Goal: Task Accomplishment & Management: Complete application form

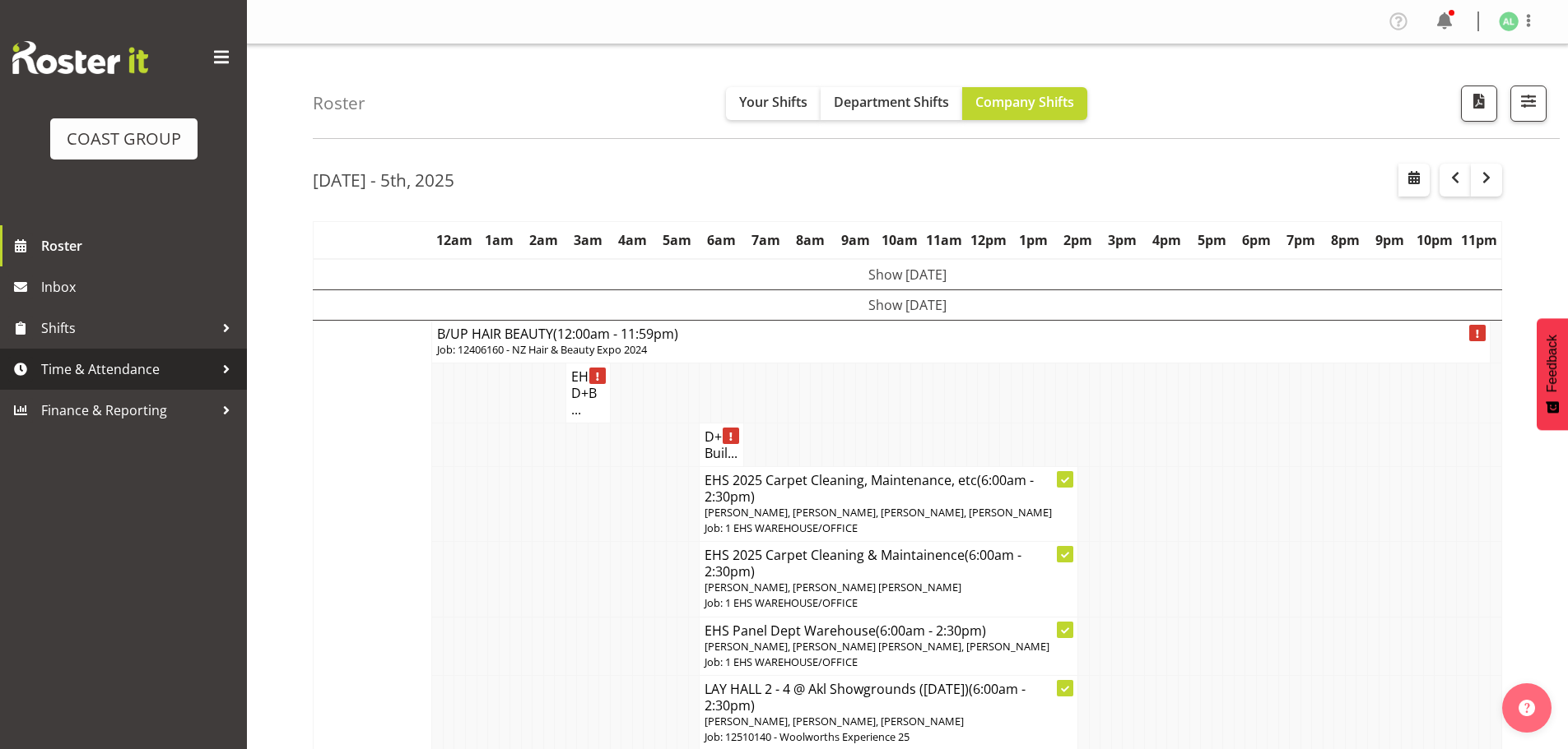
click at [127, 371] on span "Time & Attendance" at bounding box center [127, 370] width 173 height 25
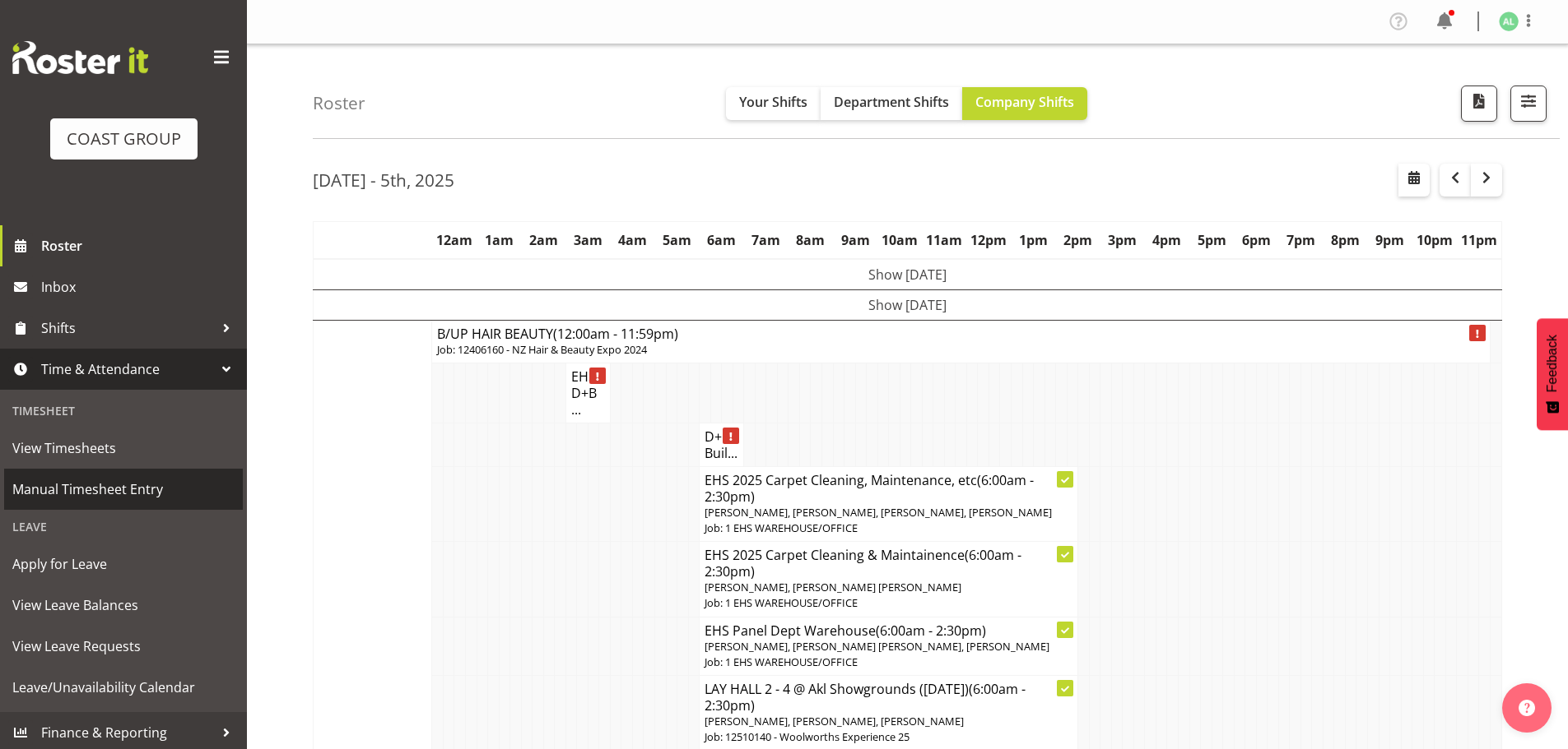
click at [118, 490] on span "Manual Timesheet Entry" at bounding box center [123, 489] width 223 height 25
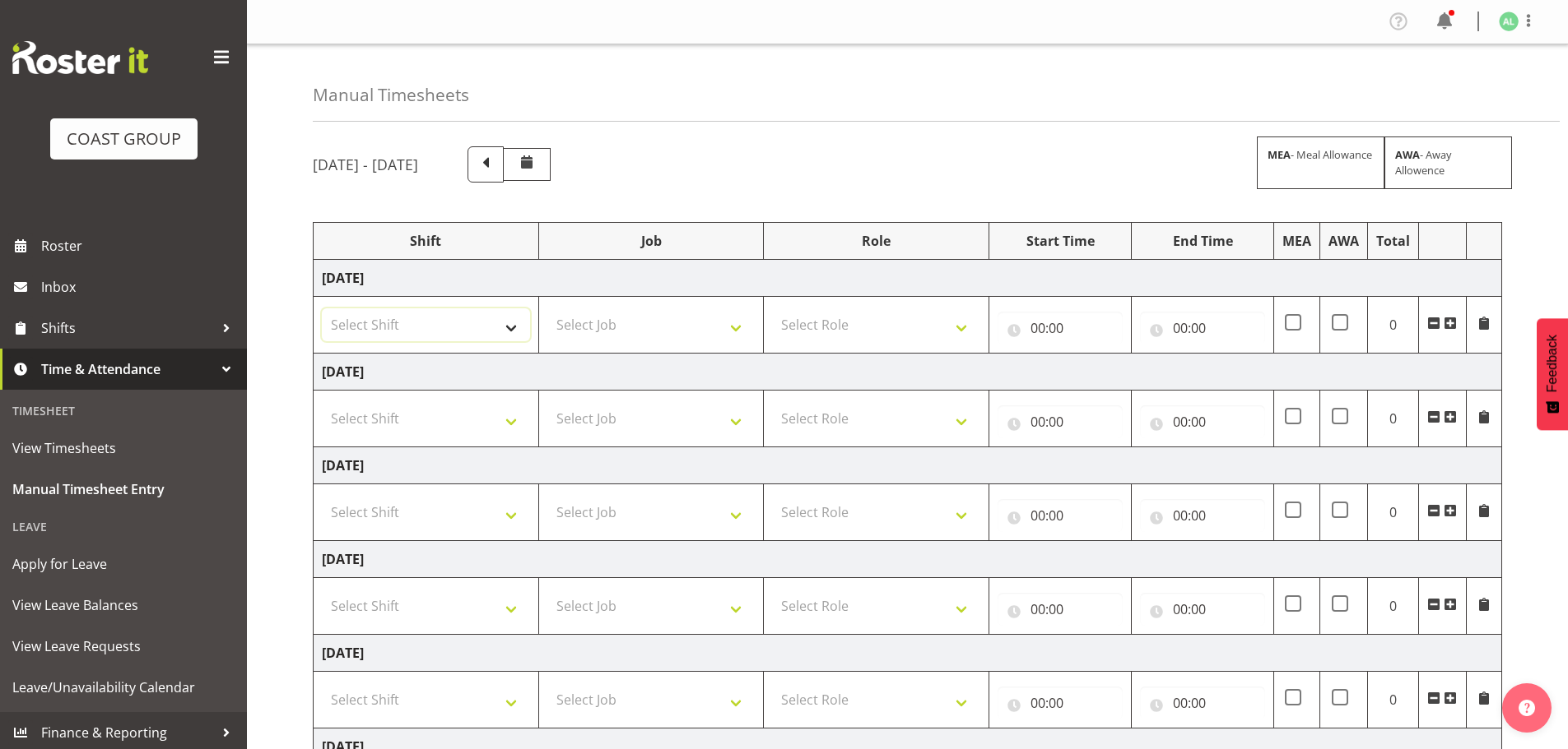
click at [386, 326] on select "Select Shift EHS AKL SALES" at bounding box center [426, 324] width 208 height 33
select select "1327"
click at [322, 308] on select "Select Shift EHS AKL SALES" at bounding box center [426, 324] width 208 height 33
click at [633, 326] on select "Select Job 1 Carlton Events 1 Carlton Hamilton 1 Carlton Wellington 1 EHS WAREH…" at bounding box center [651, 324] width 208 height 33
select select "10649"
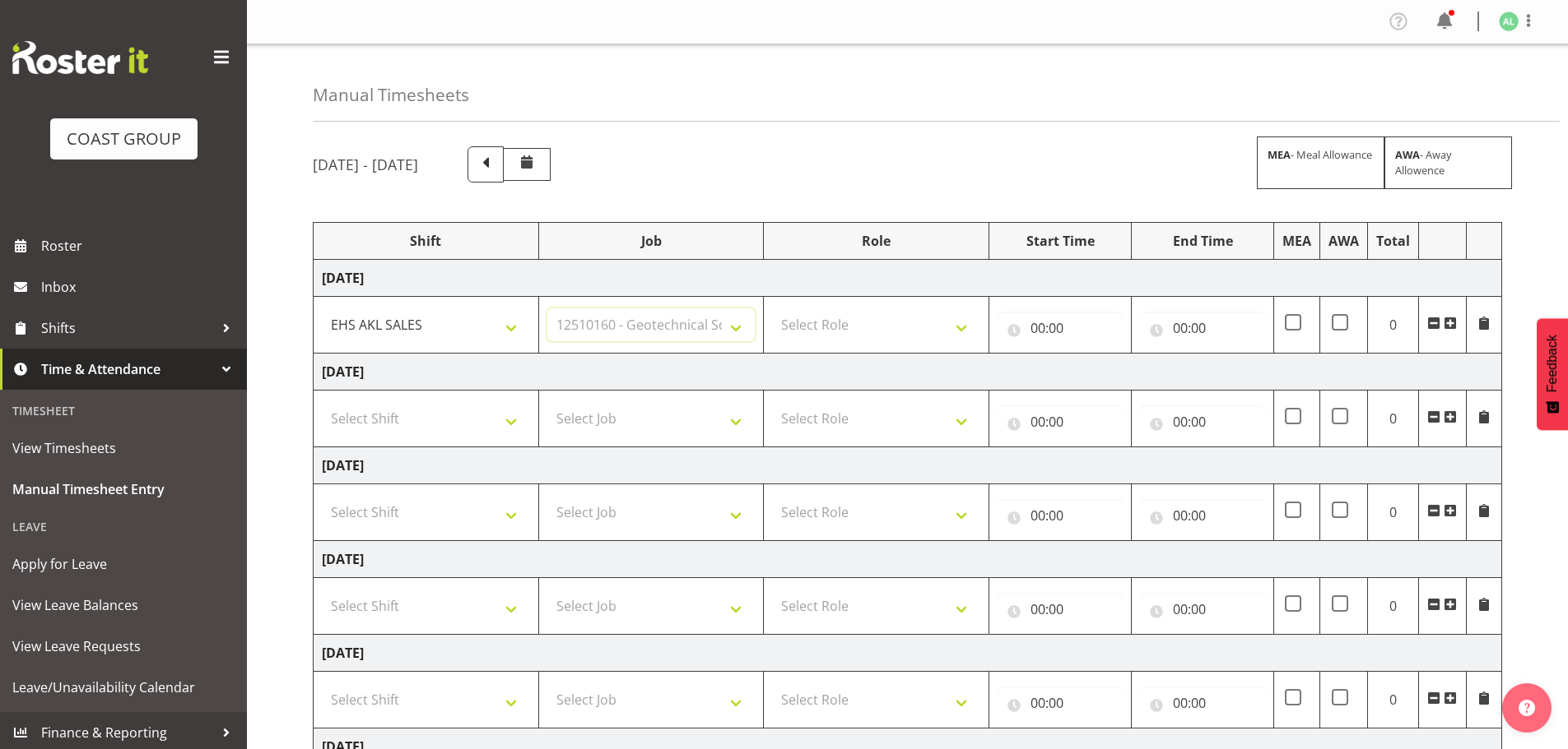
click at [547, 308] on select "Select Job 1 Carlton Events 1 Carlton Hamilton 1 Carlton Wellington 1 EHS WAREH…" at bounding box center [651, 324] width 208 height 33
click at [849, 331] on select "Select Role ACCOUNT MANAGER Account Manager" at bounding box center [876, 324] width 208 height 33
select select "197"
click at [772, 308] on select "Select Role ACCOUNT MANAGER Account Manager" at bounding box center [876, 324] width 208 height 33
click at [1052, 326] on input "00:00" at bounding box center [1060, 328] width 125 height 33
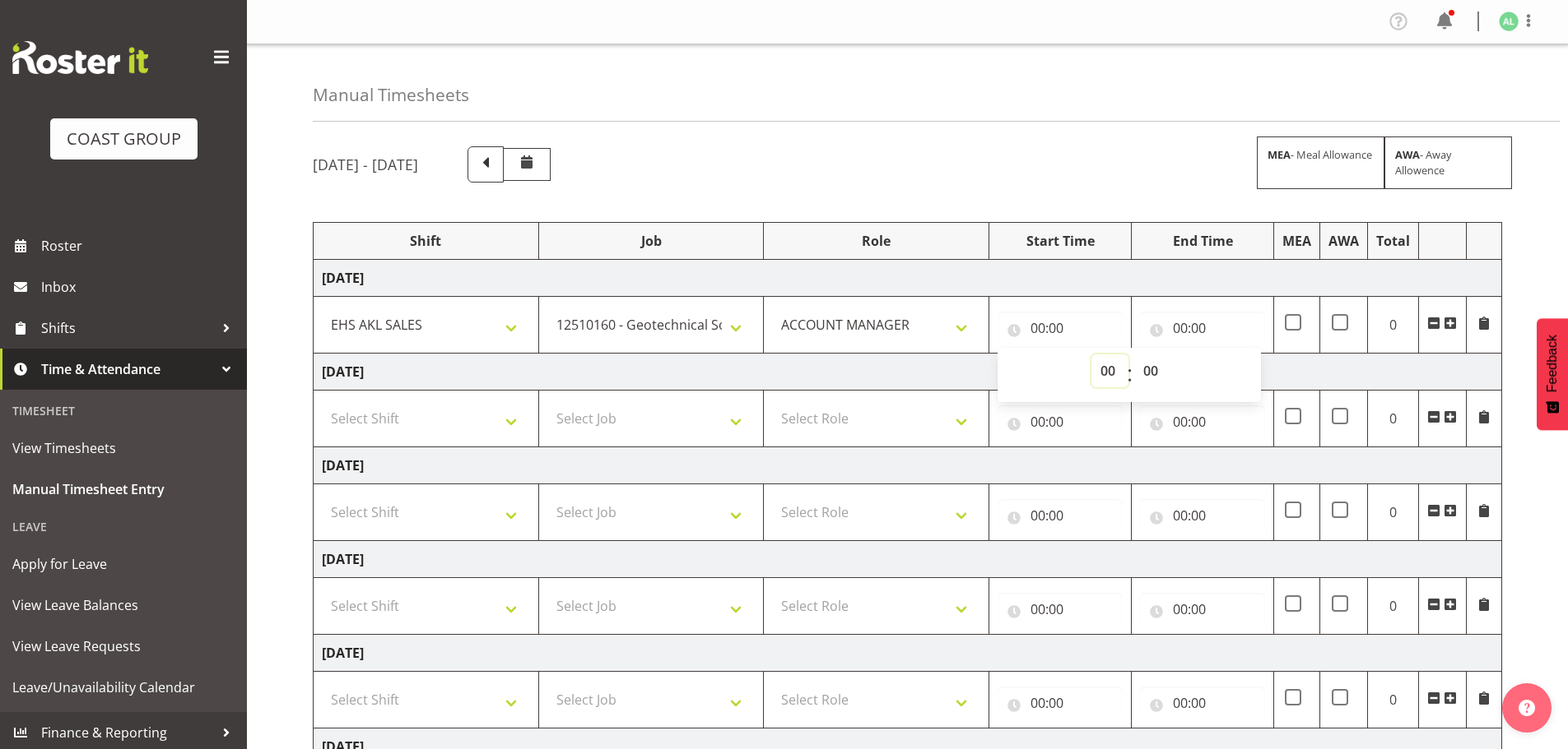
click at [1105, 367] on select "00 01 02 03 04 05 06 07 08 09 10 11 12 13 14 15 16 17 18 19 20 21 22 23" at bounding box center [1110, 371] width 37 height 33
select select "7"
click at [1092, 355] on select "00 01 02 03 04 05 06 07 08 09 10 11 12 13 14 15 16 17 18 19 20 21 22 23" at bounding box center [1110, 371] width 37 height 33
type input "07:00"
click at [1159, 371] on select "00 01 02 03 04 05 06 07 08 09 10 11 12 13 14 15 16 17 18 19 20 21 22 23 24 25 2…" at bounding box center [1153, 371] width 37 height 33
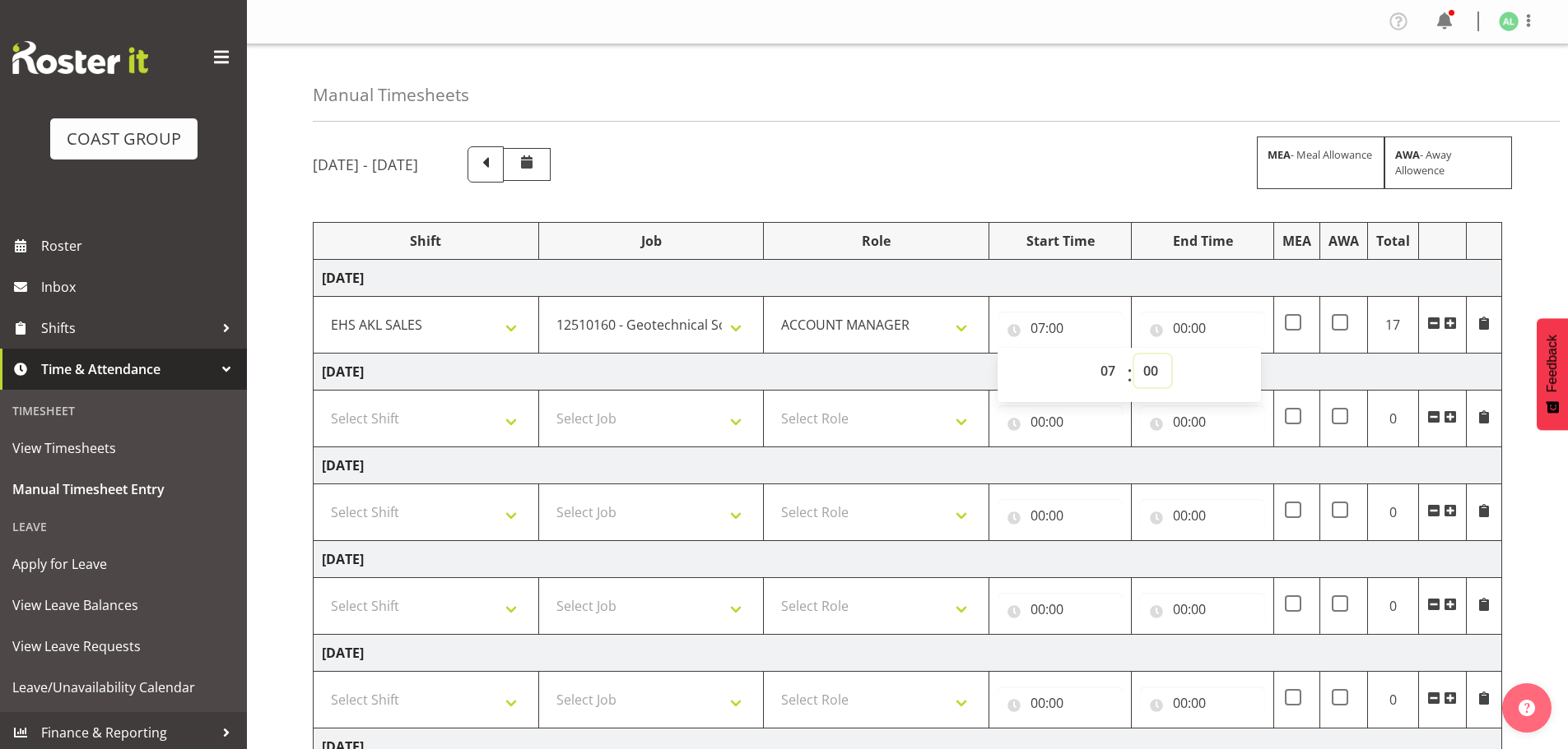
select select "30"
click at [1134, 355] on select "00 01 02 03 04 05 06 07 08 09 10 11 12 13 14 15 16 17 18 19 20 21 22 23 24 25 2…" at bounding box center [1153, 371] width 37 height 33
type input "07:30"
click at [1175, 326] on input "00:00" at bounding box center [1202, 328] width 125 height 33
click at [1249, 371] on select "00 01 02 03 04 05 06 07 08 09 10 11 12 13 14 15 16 17 18 19 20 21 22 23" at bounding box center [1252, 371] width 37 height 33
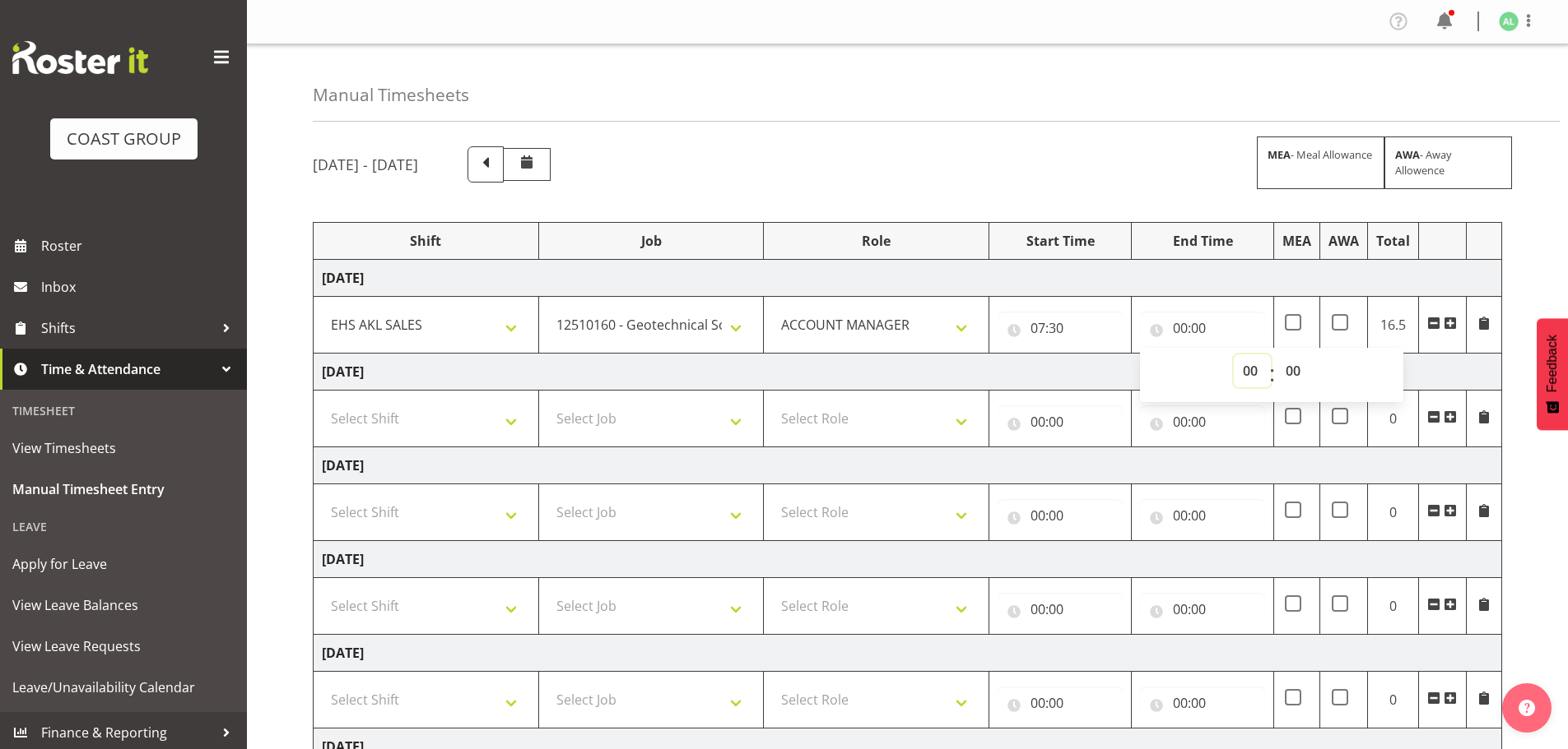
select select "11"
click at [1234, 355] on select "00 01 02 03 04 05 06 07 08 09 10 11 12 13 14 15 16 17 18 19 20 21 22 23" at bounding box center [1252, 371] width 37 height 33
type input "11:00"
click at [1449, 328] on span at bounding box center [1450, 323] width 13 height 13
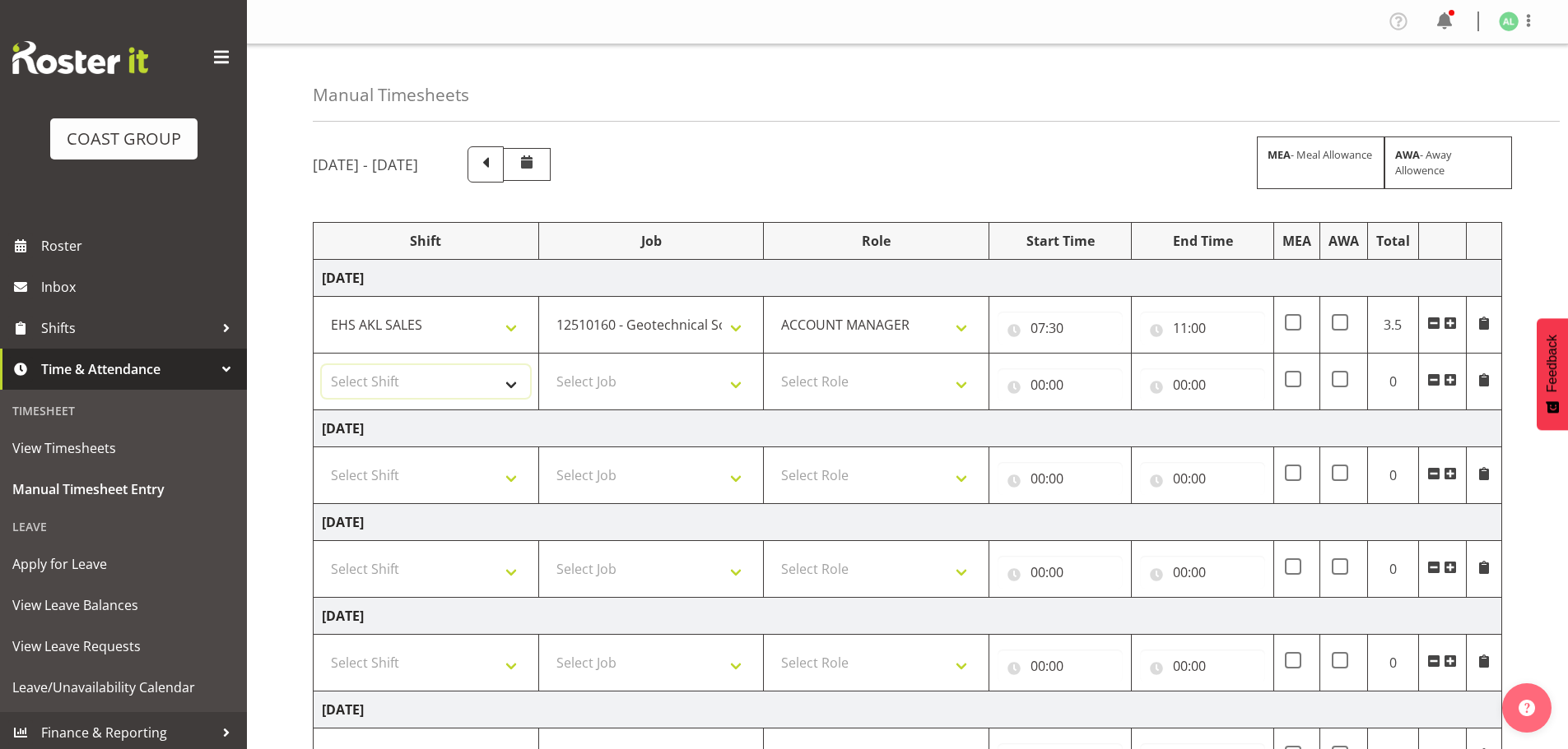
click at [378, 378] on select "Select Shift EHS AKL SALES" at bounding box center [426, 381] width 208 height 33
select select "1327"
click at [322, 365] on select "Select Shift EHS AKL SALES" at bounding box center [426, 381] width 208 height 33
click at [600, 394] on select "Select Job 1 Carlton Events 1 Carlton Hamilton 1 Carlton Wellington 1 EHS WAREH…" at bounding box center [651, 381] width 208 height 33
select select "9853"
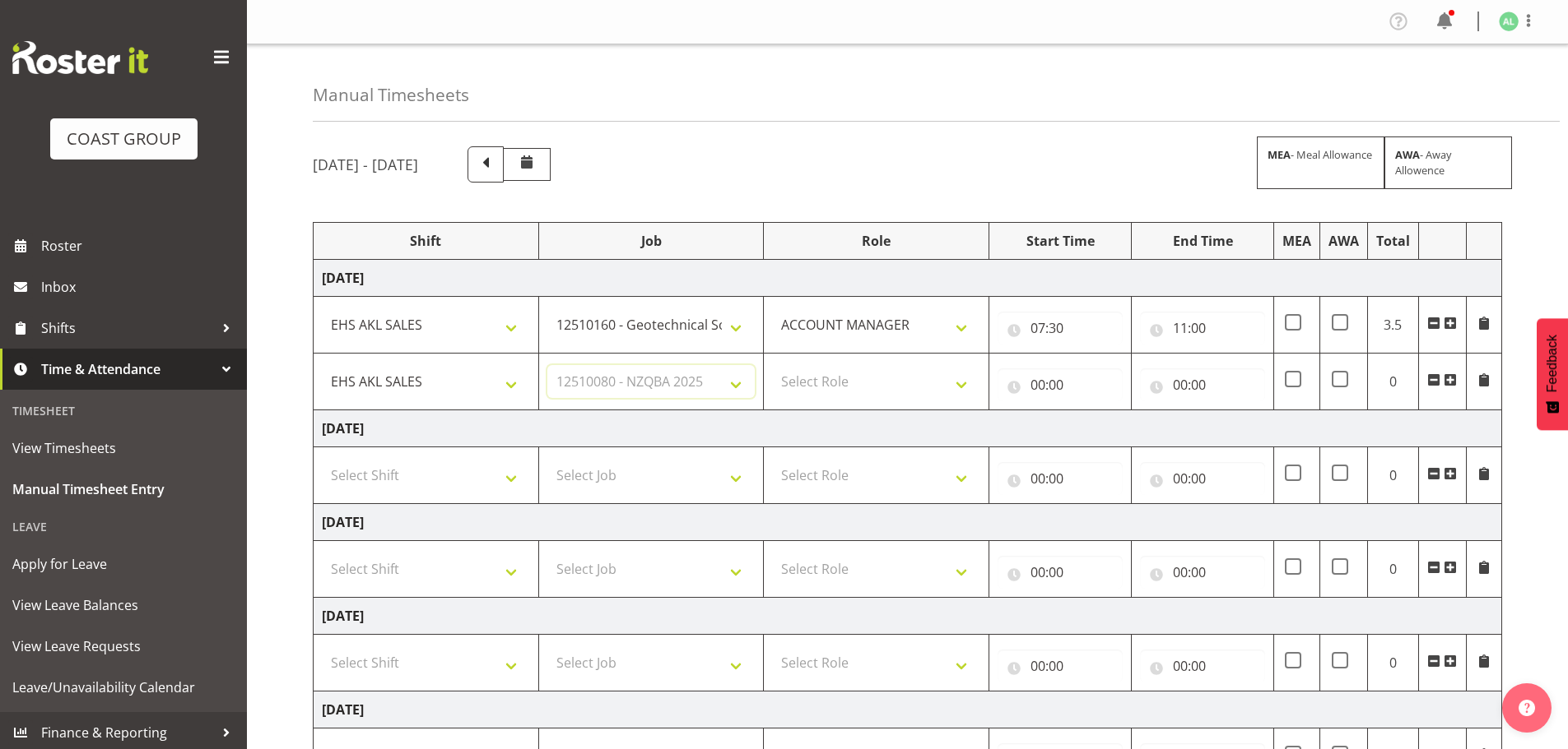
click at [547, 365] on select "Select Job 1 Carlton Events 1 Carlton Hamilton 1 Carlton Wellington 1 EHS WAREH…" at bounding box center [651, 381] width 208 height 33
click at [1447, 380] on span at bounding box center [1450, 379] width 13 height 13
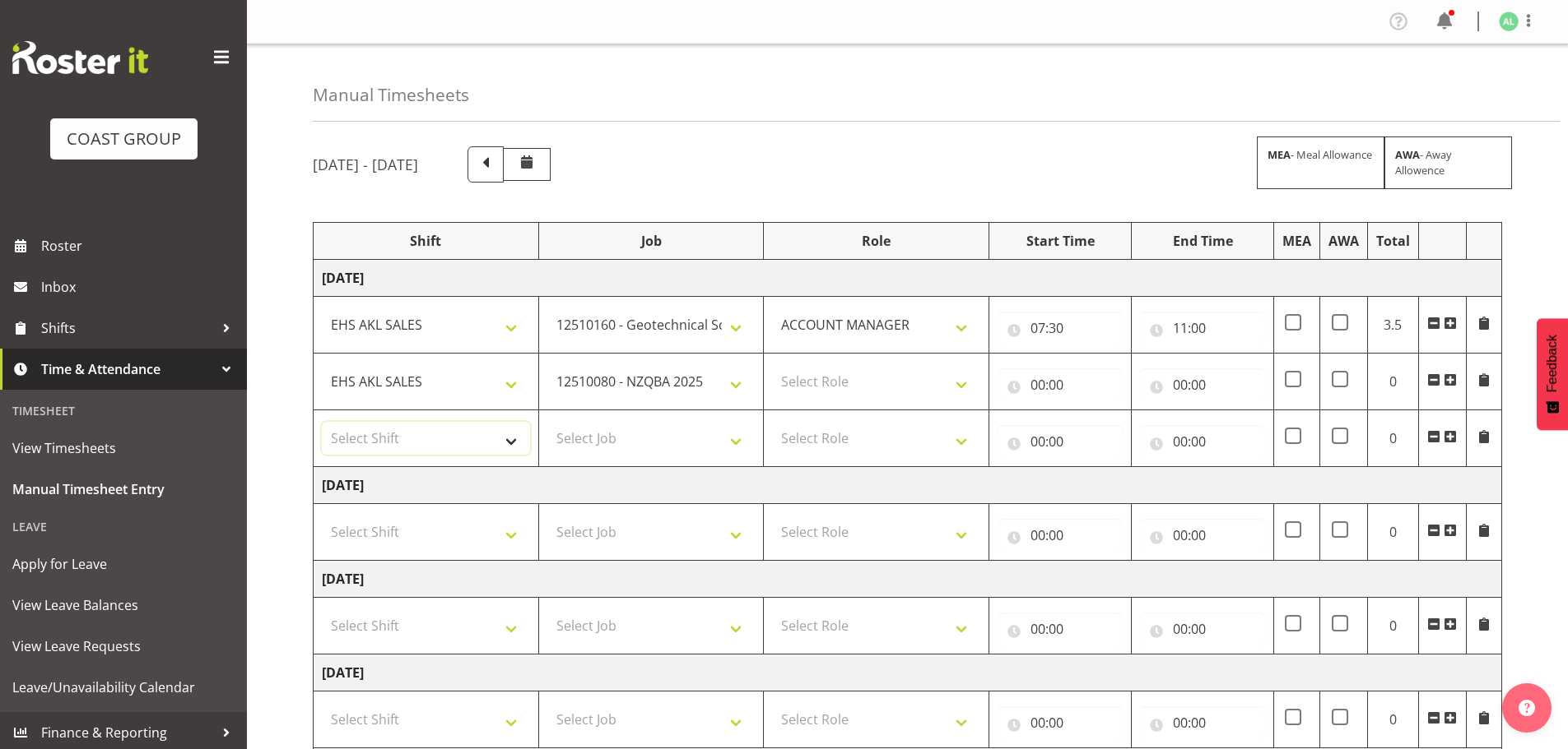
click at [433, 441] on select "Select Shift EHS AKL SALES" at bounding box center [426, 438] width 208 height 33
select select "1327"
click at [322, 422] on select "Select Shift EHS AKL SALES" at bounding box center [426, 438] width 208 height 33
click at [643, 449] on select "Select Job 1 Carlton Events 1 Carlton Hamilton 1 Carlton Wellington 1 EHS WAREH…" at bounding box center [651, 438] width 208 height 33
select select "9881"
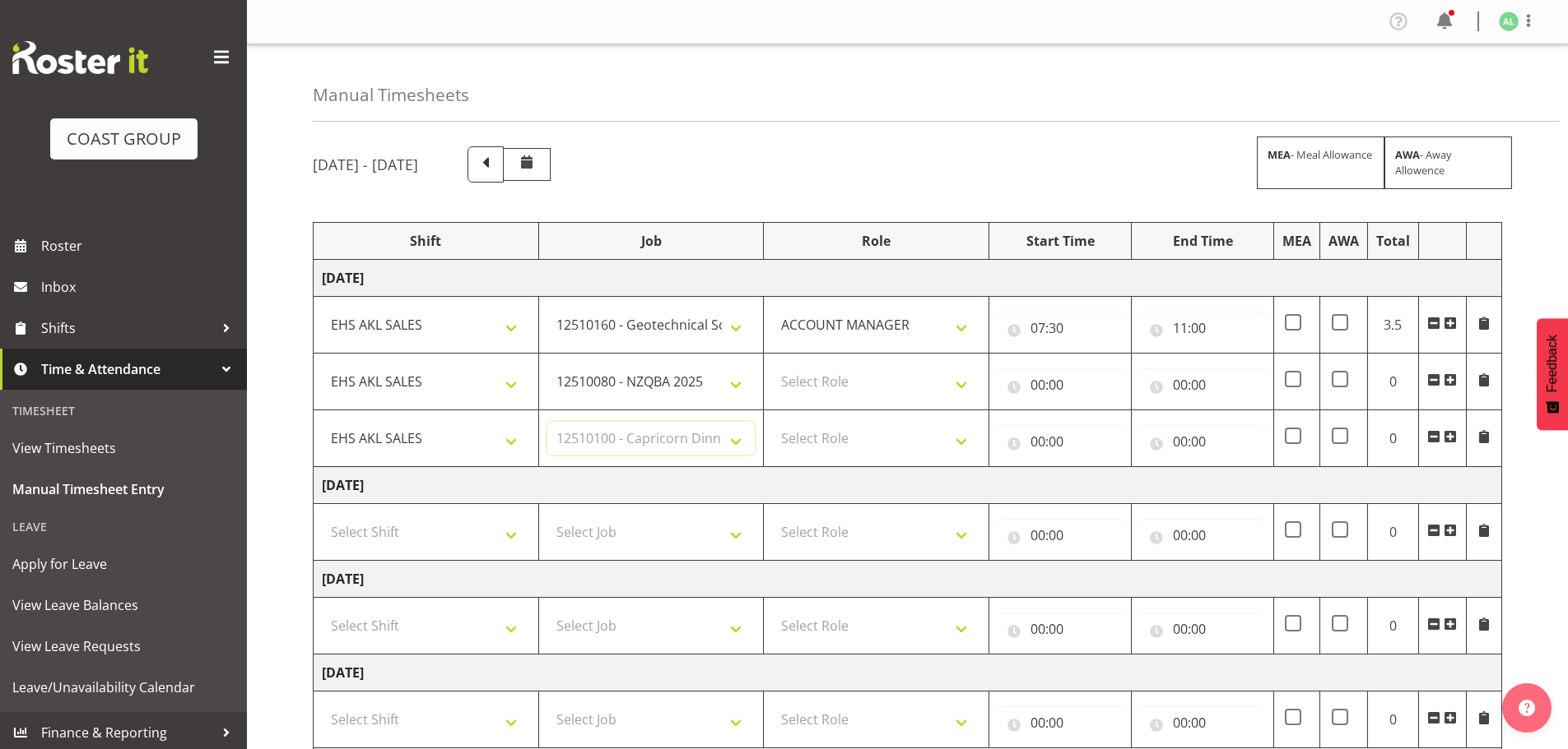
click at [547, 422] on select "Select Job 1 Carlton Events 1 Carlton Hamilton 1 Carlton Wellington 1 EHS WAREH…" at bounding box center [651, 438] width 208 height 33
click at [832, 394] on select "Select Role ACCOUNT MANAGER Account Manager" at bounding box center [876, 381] width 208 height 33
select select "197"
click at [772, 365] on select "Select Role ACCOUNT MANAGER Account Manager" at bounding box center [876, 381] width 208 height 33
click at [829, 434] on select "Select Role ACCOUNT MANAGER Account Manager" at bounding box center [876, 438] width 208 height 33
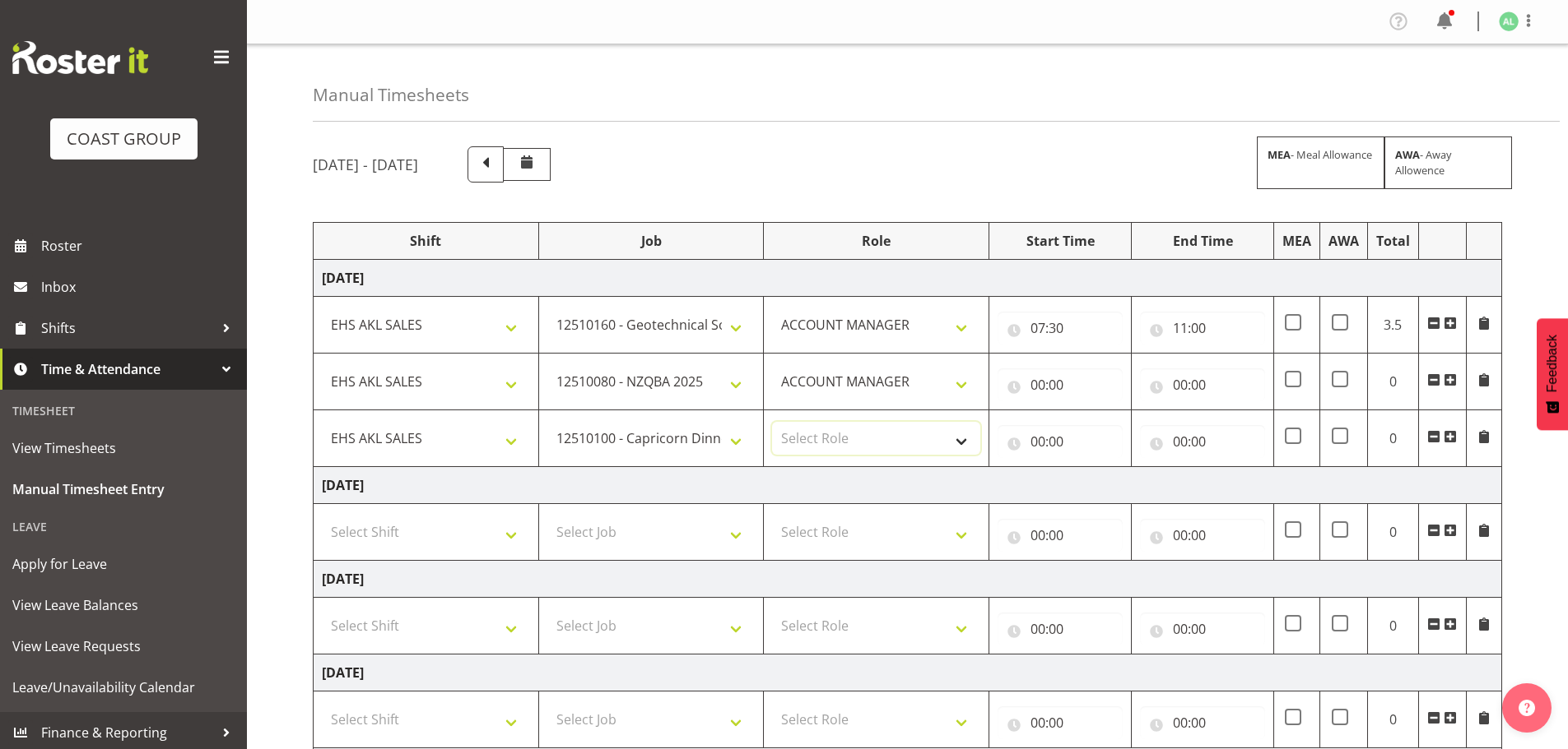
select select "197"
click at [772, 422] on select "Select Role ACCOUNT MANAGER Account Manager" at bounding box center [876, 438] width 208 height 33
click at [1061, 378] on input "00:00" at bounding box center [1060, 385] width 125 height 33
click at [1098, 421] on select "00 01 02 03 04 05 06 07 08 09 10 11 12 13 14 15 16 17 18 19 20 21 22 23" at bounding box center [1110, 427] width 37 height 33
select select "11"
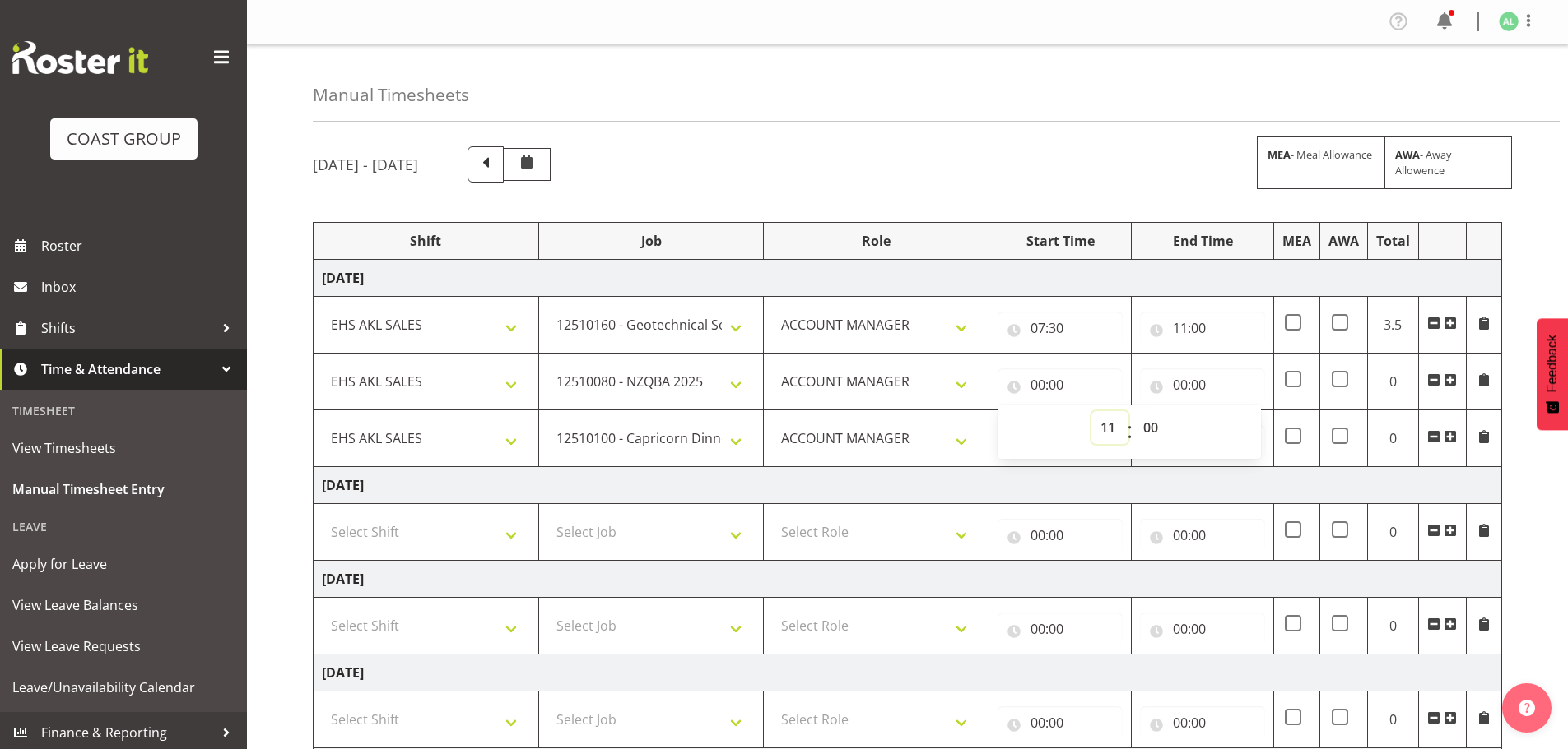
click at [1092, 411] on select "00 01 02 03 04 05 06 07 08 09 10 11 12 13 14 15 16 17 18 19 20 21 22 23" at bounding box center [1110, 427] width 37 height 33
type input "11:00"
click at [1185, 388] on input "00:00" at bounding box center [1202, 385] width 125 height 33
click at [1245, 424] on select "00 01 02 03 04 05 06 07 08 09 10 11 12 13 14 15 16 17 18 19 20 21 22 23" at bounding box center [1252, 427] width 37 height 33
select select "12"
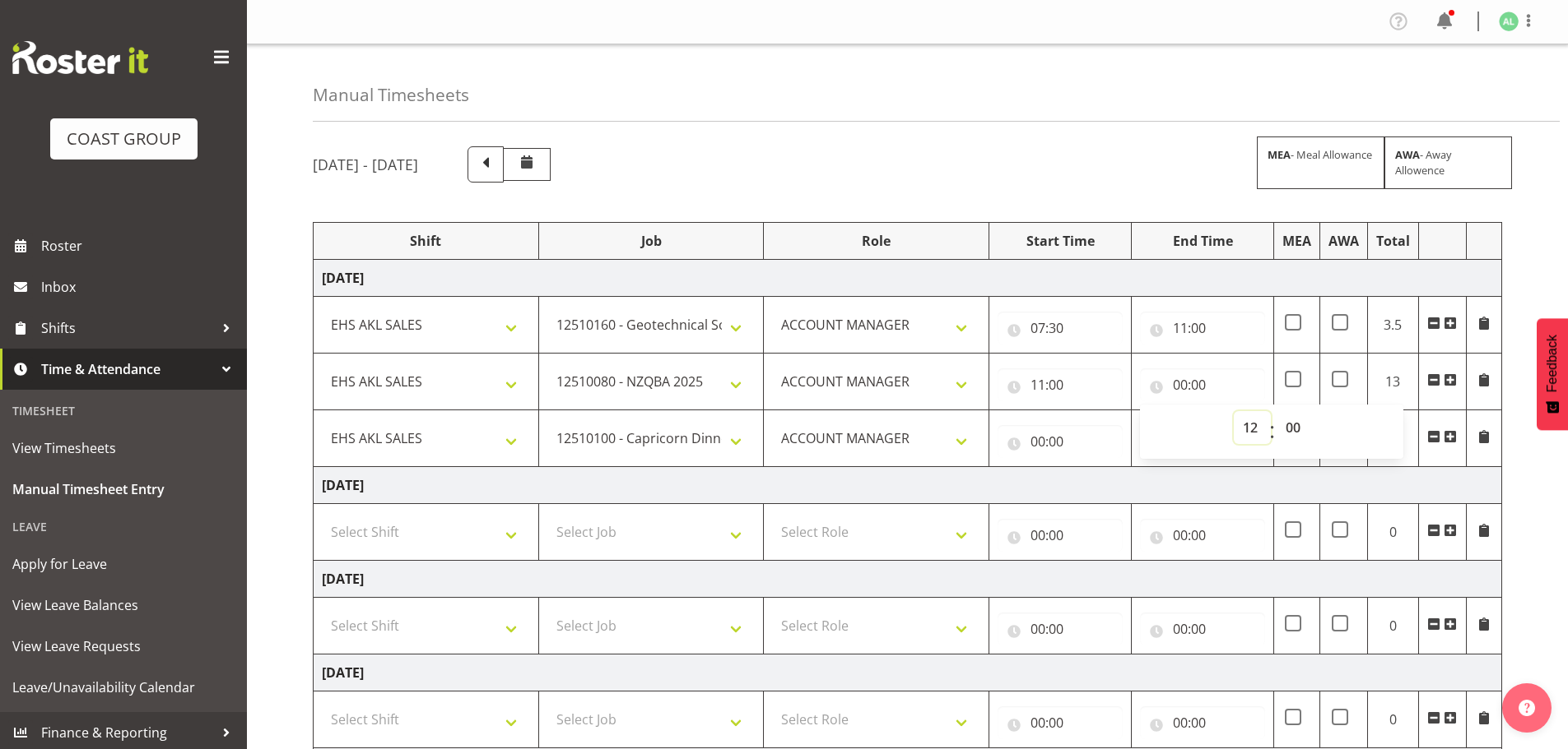
click at [1234, 411] on select "00 01 02 03 04 05 06 07 08 09 10 11 12 13 14 15 16 17 18 19 20 21 22 23" at bounding box center [1252, 427] width 37 height 33
type input "12:00"
click at [1070, 442] on input "00:00" at bounding box center [1060, 441] width 125 height 33
click at [1108, 488] on select "00 01 02 03 04 05 06 07 08 09 10 11 12 13 14 15 16 17 18 19 20 21 22 23" at bounding box center [1110, 484] width 37 height 33
select select "12"
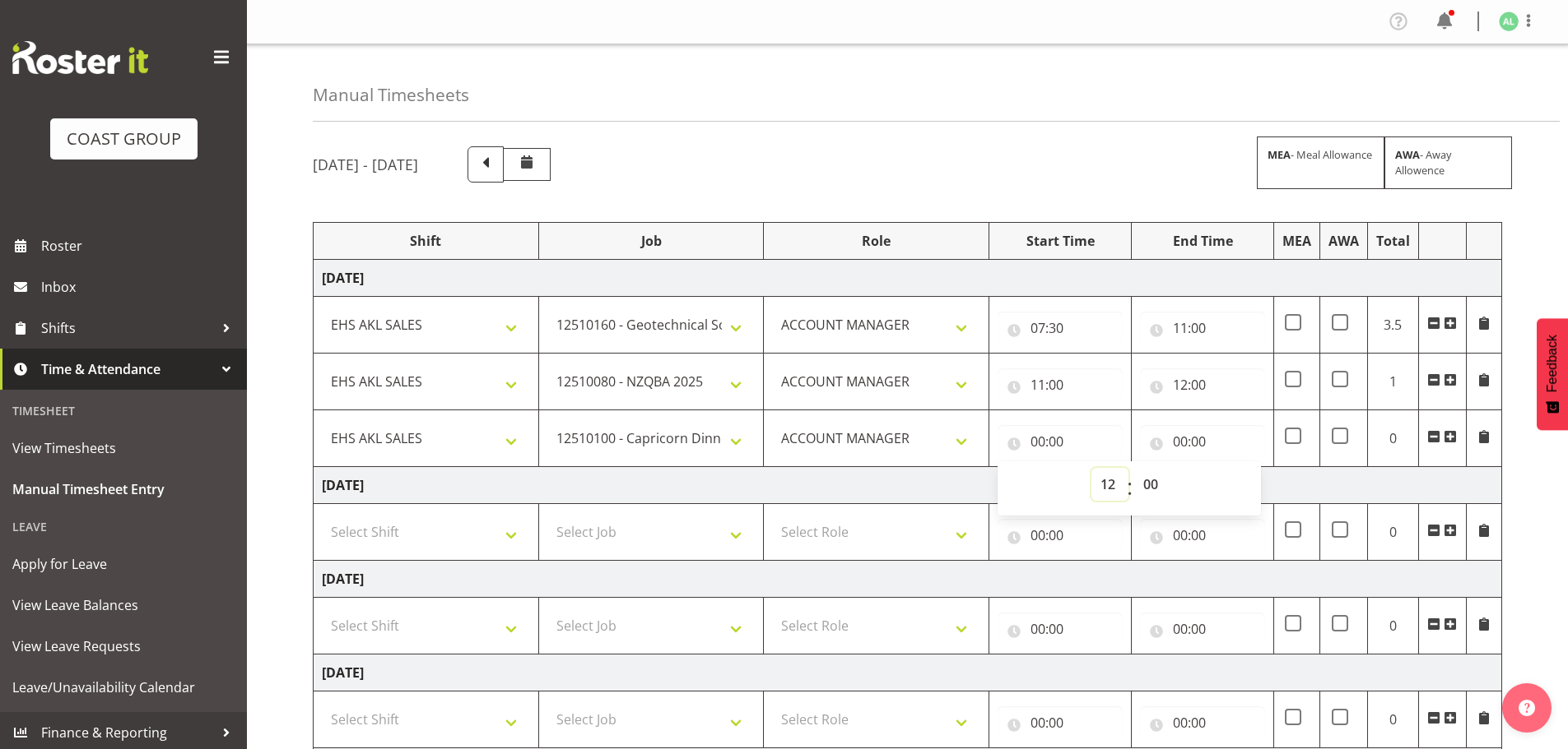
click at [1092, 468] on select "00 01 02 03 04 05 06 07 08 09 10 11 12 13 14 15 16 17 18 19 20 21 22 23" at bounding box center [1110, 484] width 37 height 33
type input "12:00"
click at [1155, 489] on select "00 01 02 03 04 05 06 07 08 09 10 11 12 13 14 15 16 17 18 19 20 21 22 23 24 25 2…" at bounding box center [1153, 484] width 37 height 33
select select "30"
click at [1134, 468] on select "00 01 02 03 04 05 06 07 08 09 10 11 12 13 14 15 16 17 18 19 20 21 22 23 24 25 2…" at bounding box center [1153, 484] width 37 height 33
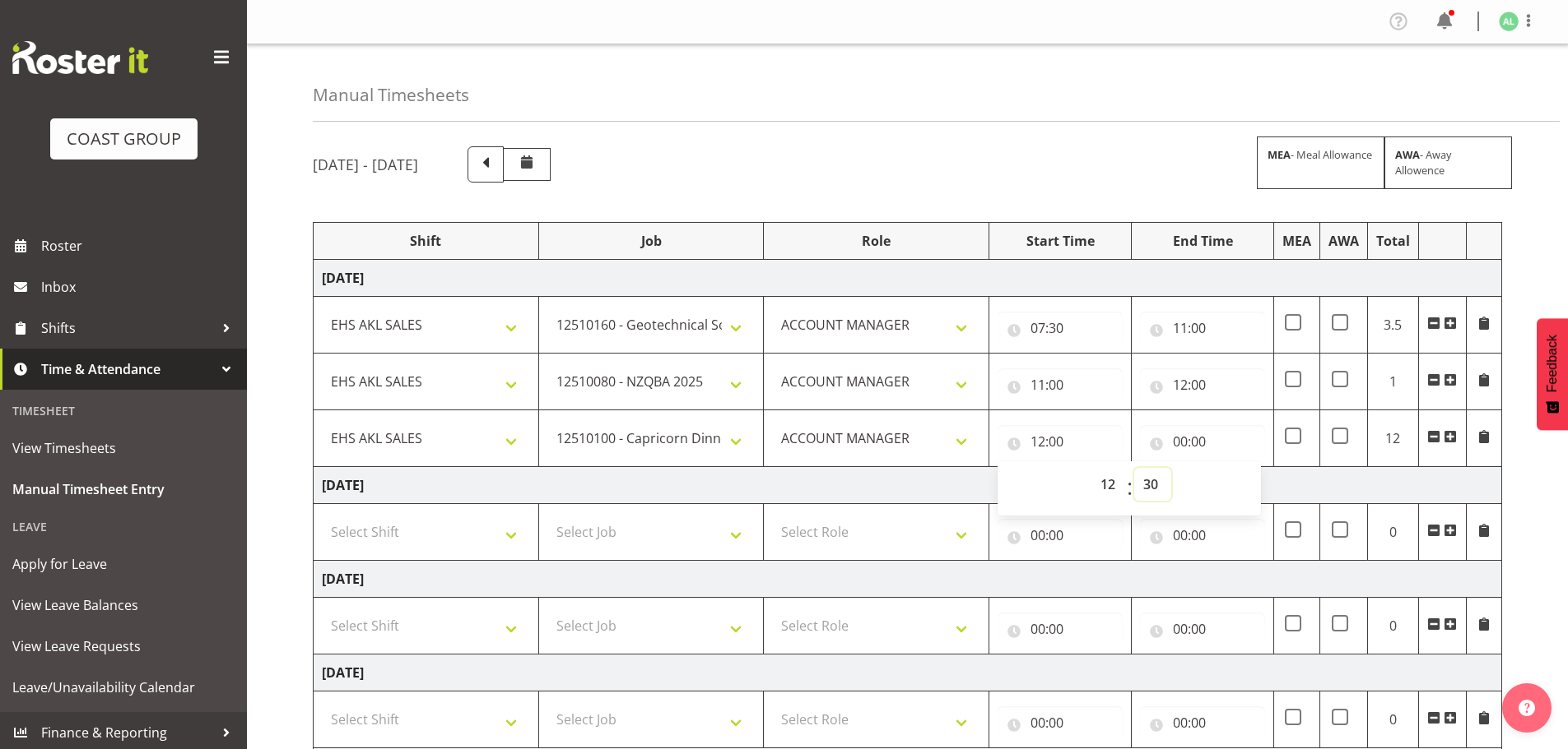
type input "12:30"
click at [1177, 444] on input "00:00" at bounding box center [1202, 441] width 125 height 33
click at [1258, 478] on select "00 01 02 03 04 05 06 07 08 09 10 11 12 13 14 15 16 17 18 19 20 21 22 23" at bounding box center [1252, 484] width 37 height 33
select select "15"
click at [1234, 468] on select "00 01 02 03 04 05 06 07 08 09 10 11 12 13 14 15 16 17 18 19 20 21 22 23" at bounding box center [1252, 484] width 37 height 33
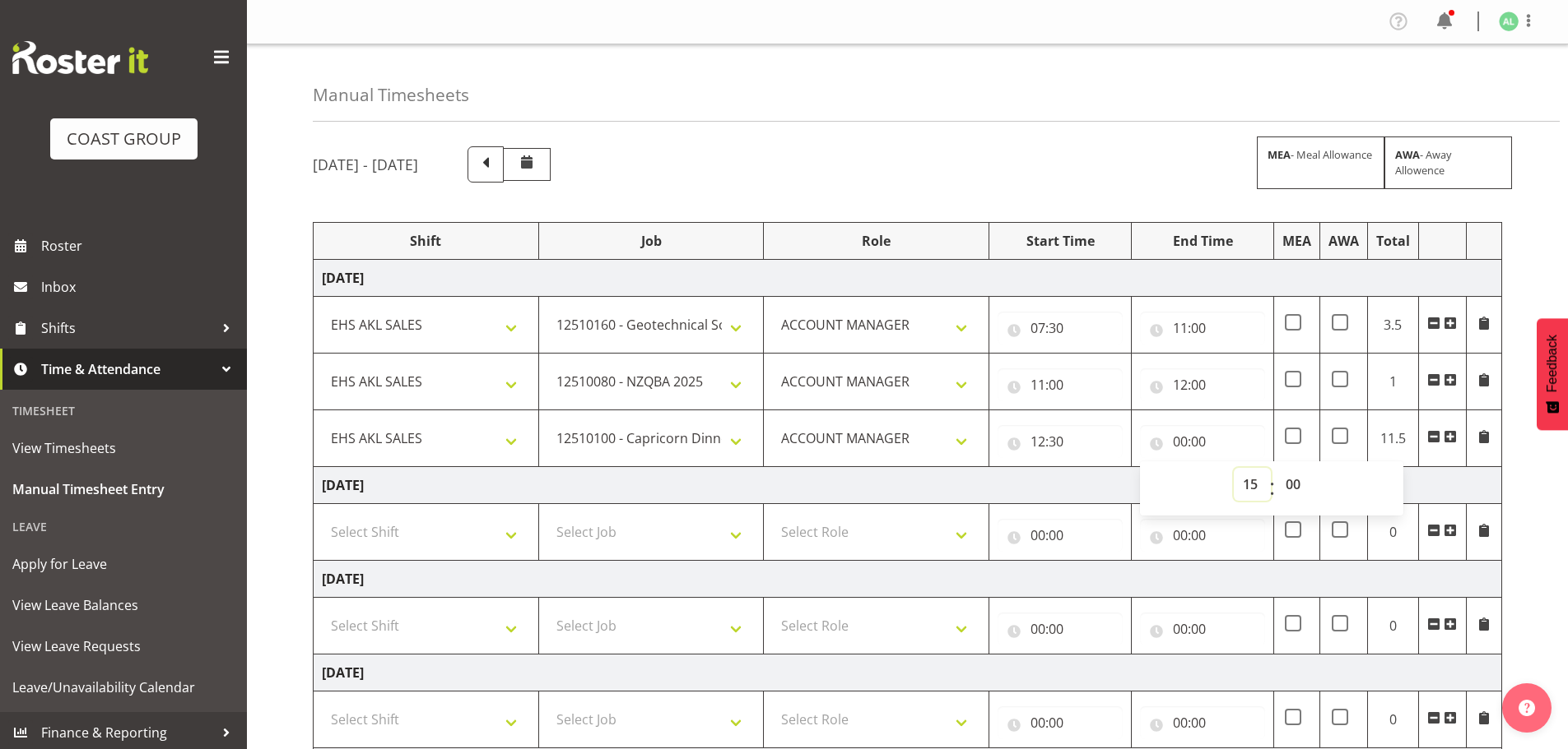
type input "15:00"
click at [1450, 440] on span at bounding box center [1450, 436] width 13 height 13
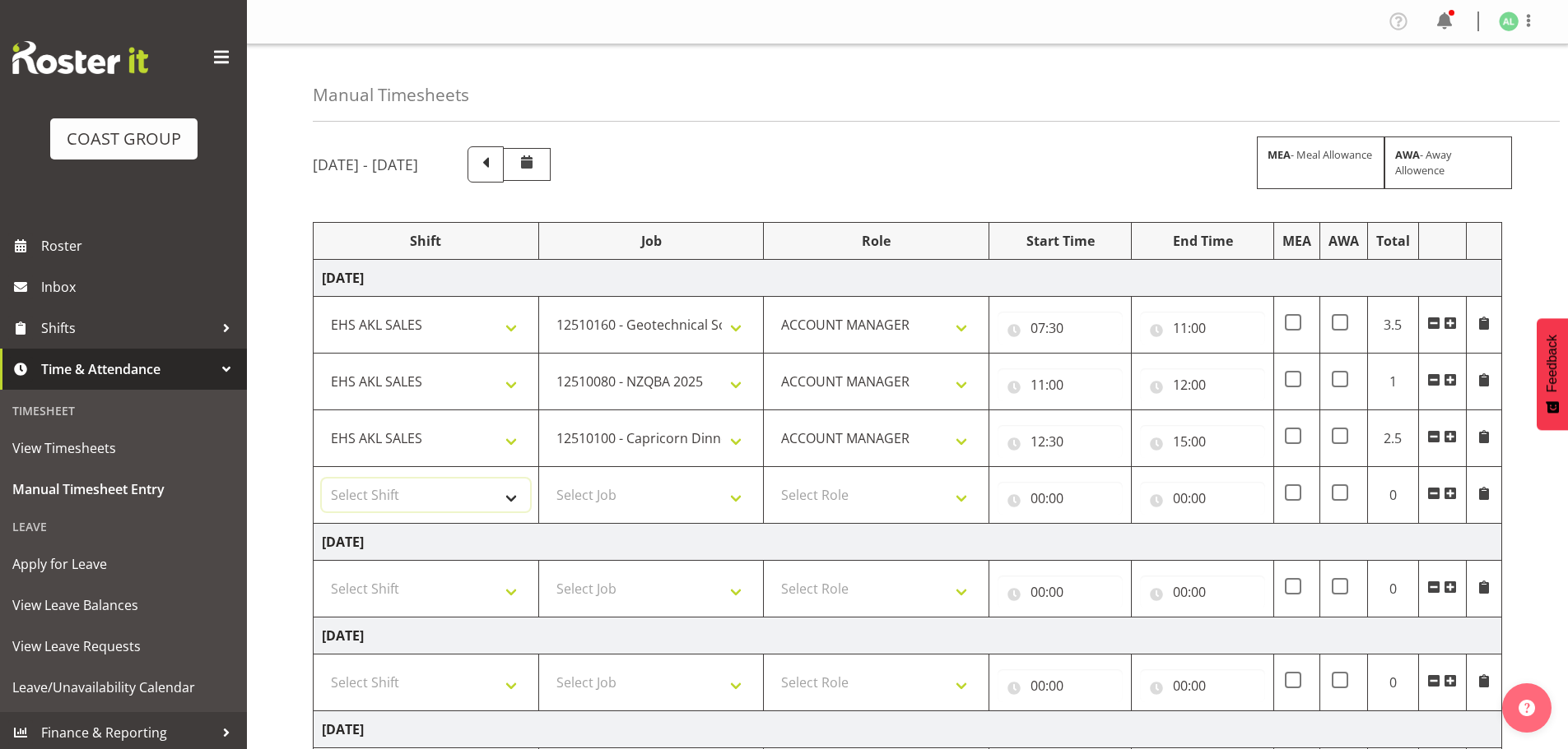
click at [408, 498] on select "Select Shift EHS AKL SALES" at bounding box center [426, 495] width 208 height 33
select select "1327"
click at [322, 479] on select "Select Shift EHS AKL SALES" at bounding box center [426, 495] width 208 height 33
click at [597, 503] on select "Select Job 1 Carlton Events 1 Carlton Hamilton 1 Carlton Wellington 1 EHS WAREH…" at bounding box center [651, 495] width 208 height 33
select select "10290"
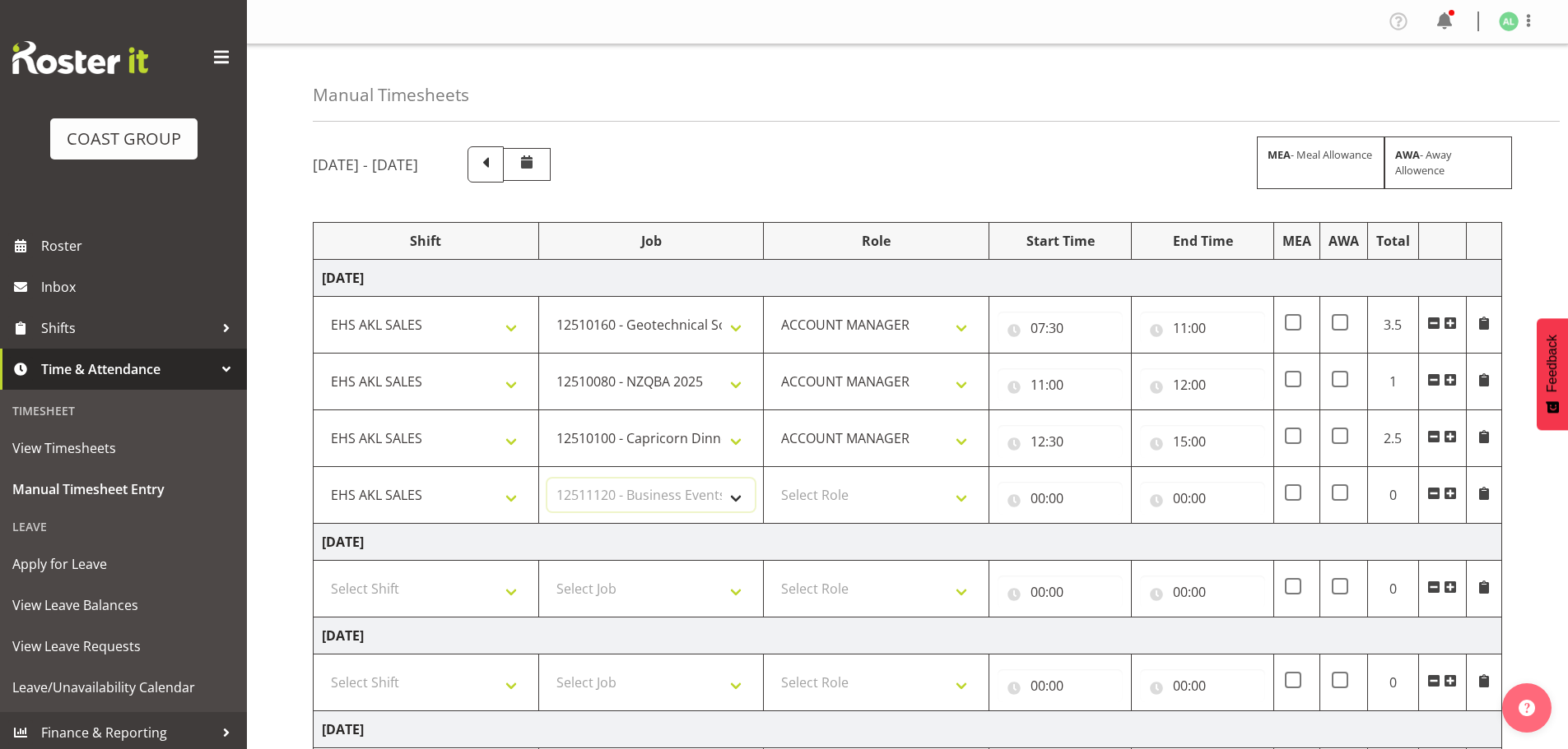
click at [547, 479] on select "Select Job 1 Carlton Events 1 Carlton Hamilton 1 Carlton Wellington 1 EHS WAREH…" at bounding box center [651, 495] width 208 height 33
click at [875, 495] on select "Select Role ACCOUNT MANAGER Account Manager" at bounding box center [876, 495] width 208 height 33
select select "197"
click at [772, 479] on select "Select Role ACCOUNT MANAGER Account Manager" at bounding box center [876, 495] width 208 height 33
click at [1063, 503] on input "00:00" at bounding box center [1060, 498] width 125 height 33
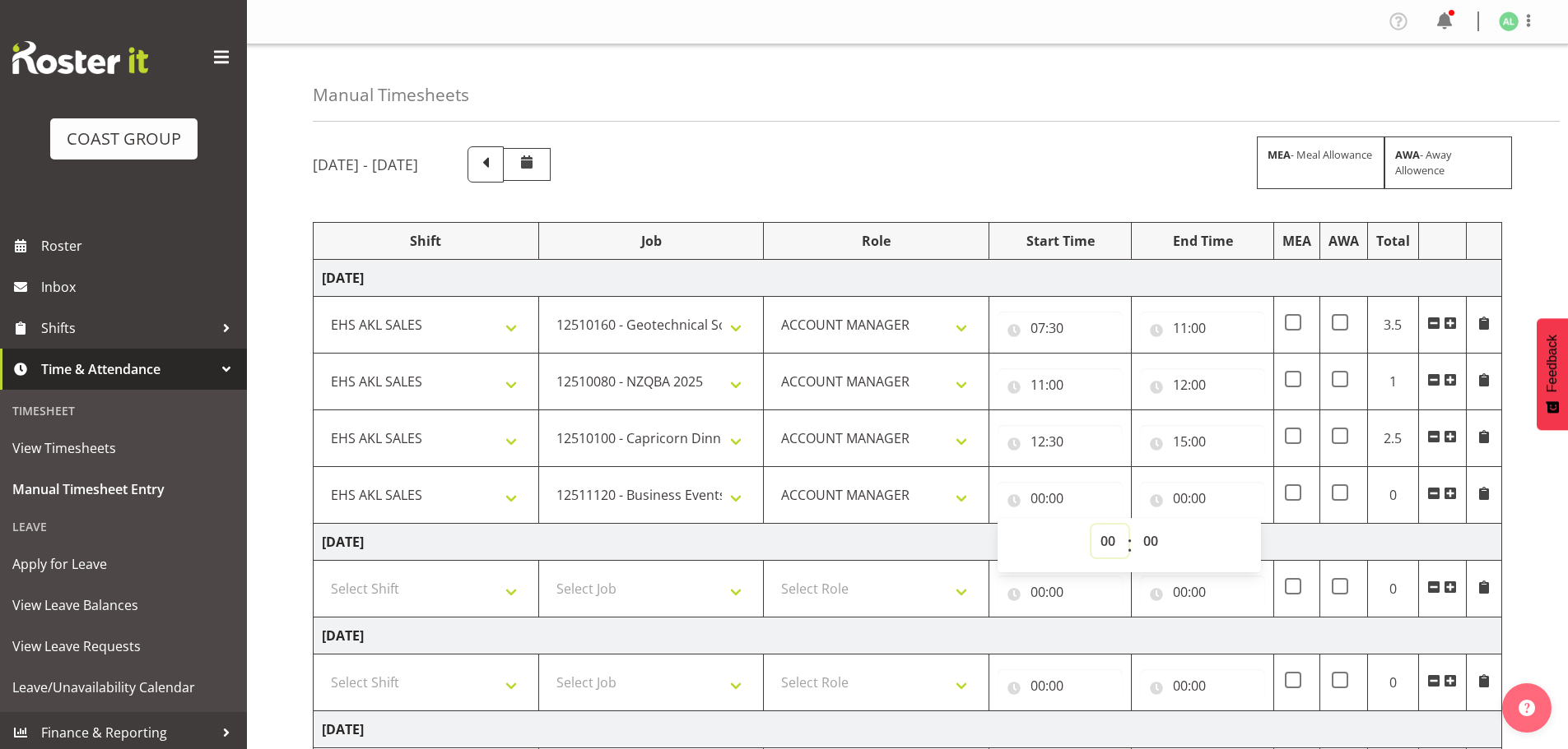
click at [1109, 543] on select "00 01 02 03 04 05 06 07 08 09 10 11 12 13 14 15 16 17 18 19 20 21 22 23" at bounding box center [1110, 541] width 37 height 33
select select "15"
click at [1092, 525] on select "00 01 02 03 04 05 06 07 08 09 10 11 12 13 14 15 16 17 18 19 20 21 22 23" at bounding box center [1110, 541] width 37 height 33
type input "15:00"
click at [1186, 504] on input "00:00" at bounding box center [1202, 498] width 125 height 33
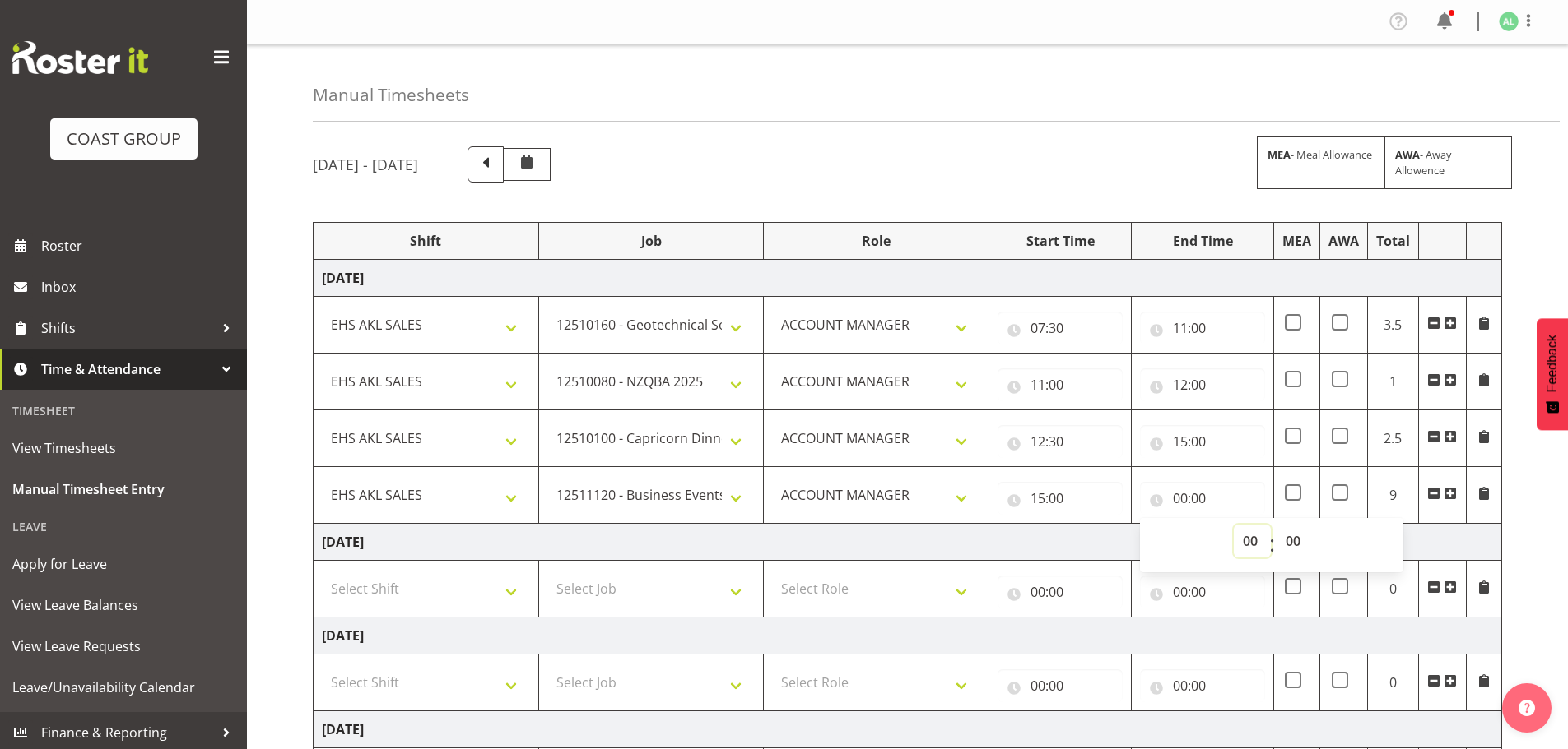
click at [1247, 549] on select "00 01 02 03 04 05 06 07 08 09 10 11 12 13 14 15 16 17 18 19 20 21 22 23" at bounding box center [1252, 541] width 37 height 33
select select "17"
click at [1234, 525] on select "00 01 02 03 04 05 06 07 08 09 10 11 12 13 14 15 16 17 18 19 20 21 22 23" at bounding box center [1252, 541] width 37 height 33
type input "17:00"
click at [1288, 535] on select "00 01 02 03 04 05 06 07 08 09 10 11 12 13 14 15 16 17 18 19 20 21 22 23 24 25 2…" at bounding box center [1295, 541] width 37 height 33
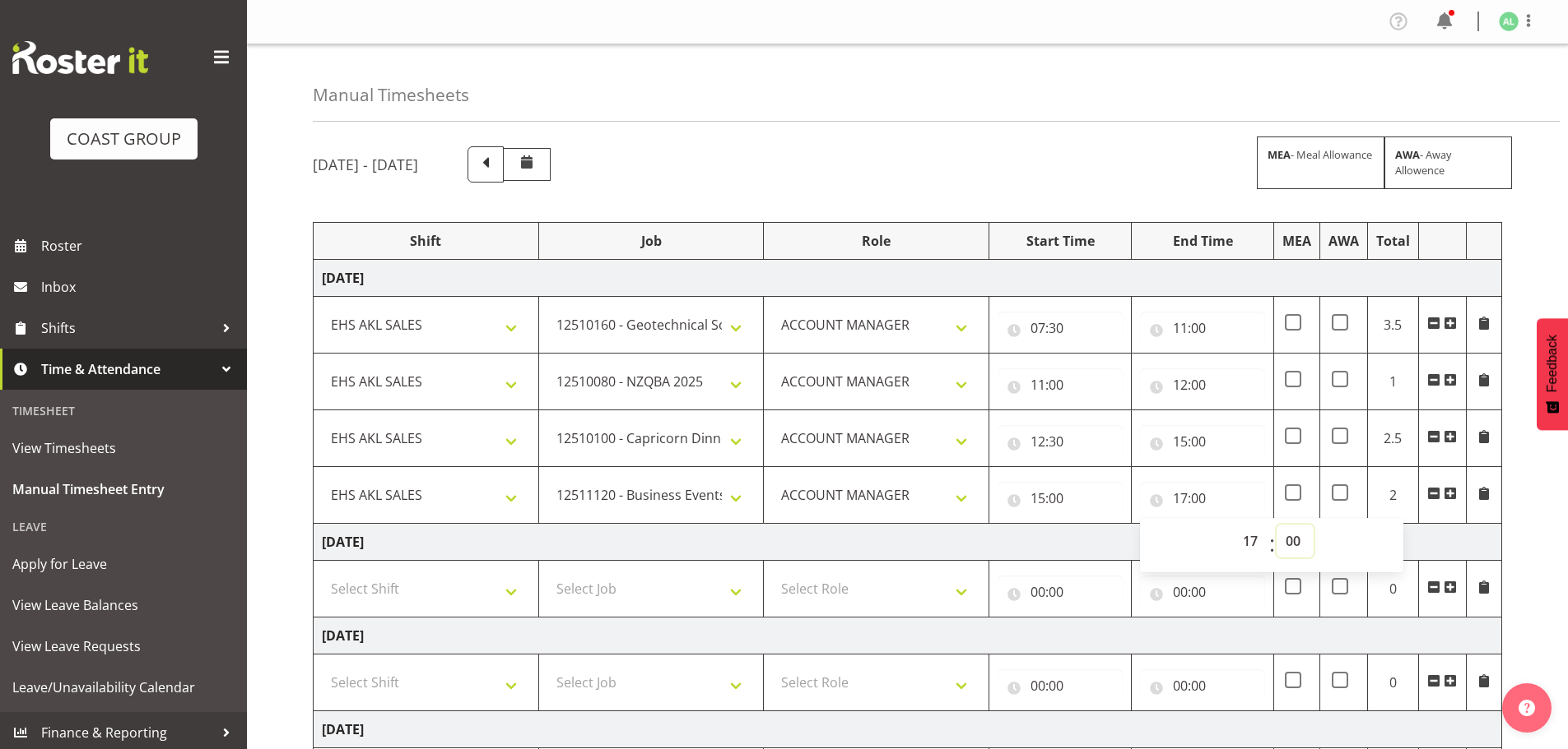
select select "30"
click at [1276, 525] on select "00 01 02 03 04 05 06 07 08 09 10 11 12 13 14 15 16 17 18 19 20 21 22 23 24 25 2…" at bounding box center [1295, 541] width 37 height 33
type input "17:30"
click at [1120, 547] on td "Thursday 2nd October 2025" at bounding box center [908, 542] width 1188 height 37
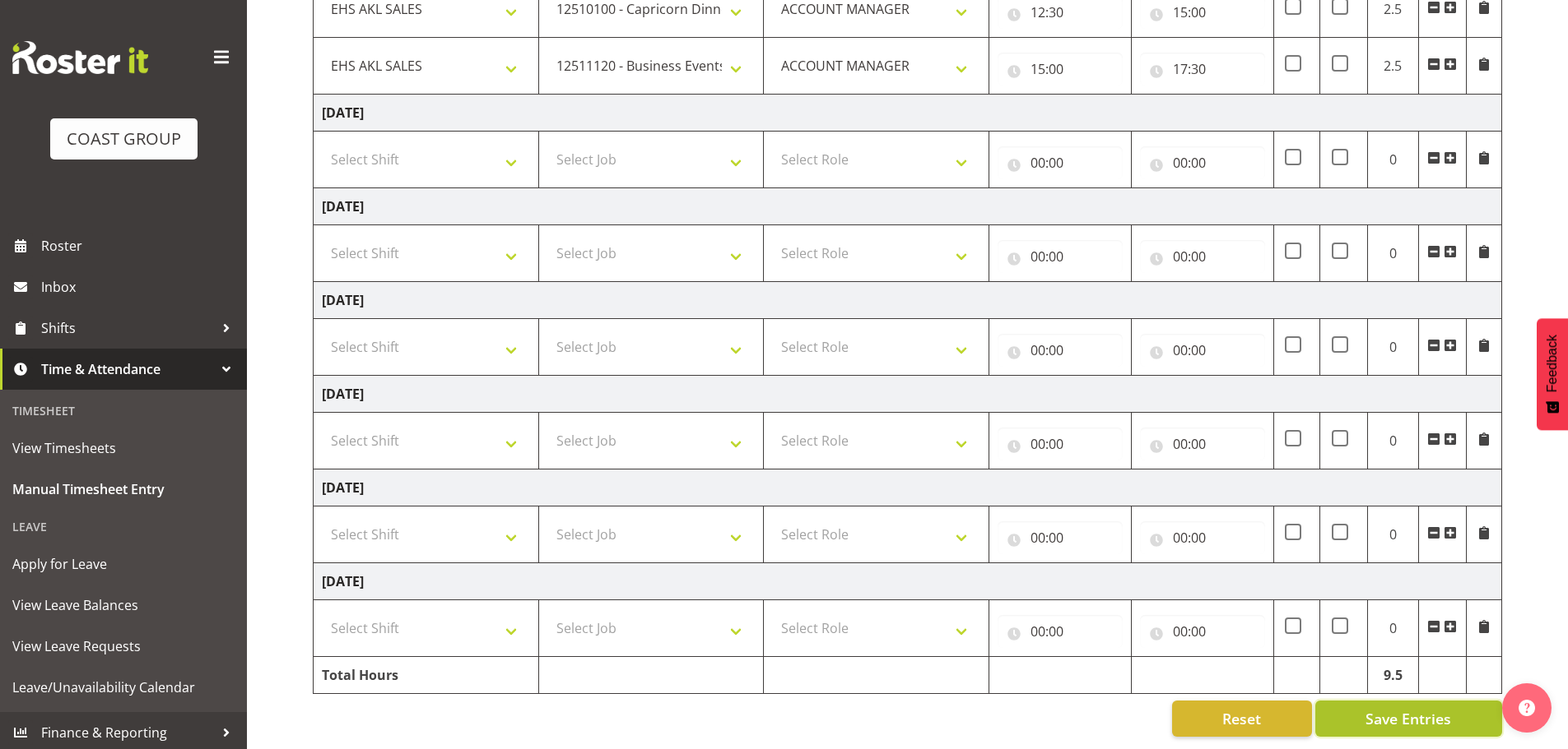
click at [1360, 705] on button "Save Entries" at bounding box center [1408, 719] width 187 height 36
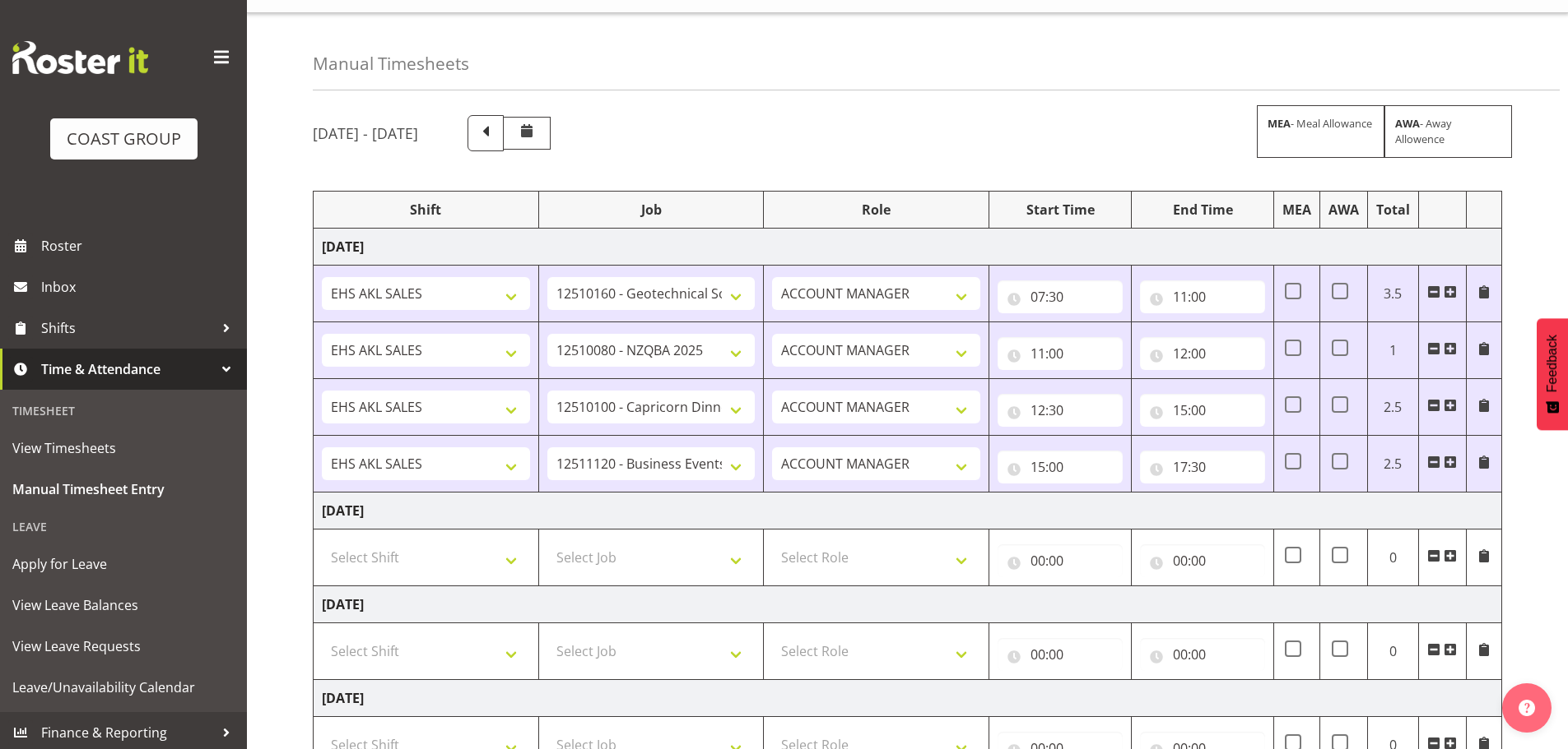
scroll to position [0, 0]
